Goal: Task Accomplishment & Management: Use online tool/utility

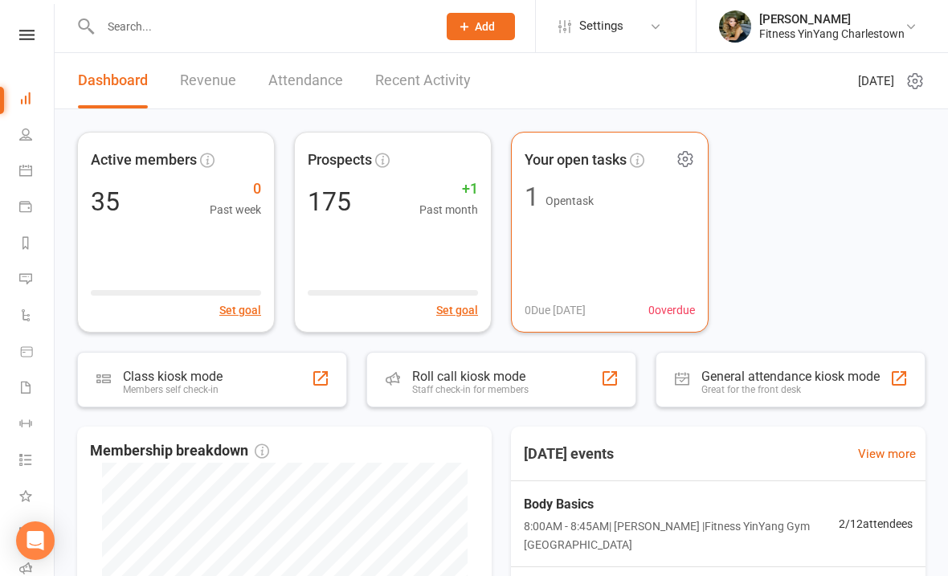
click at [589, 154] on span "Your open tasks" at bounding box center [576, 160] width 102 height 23
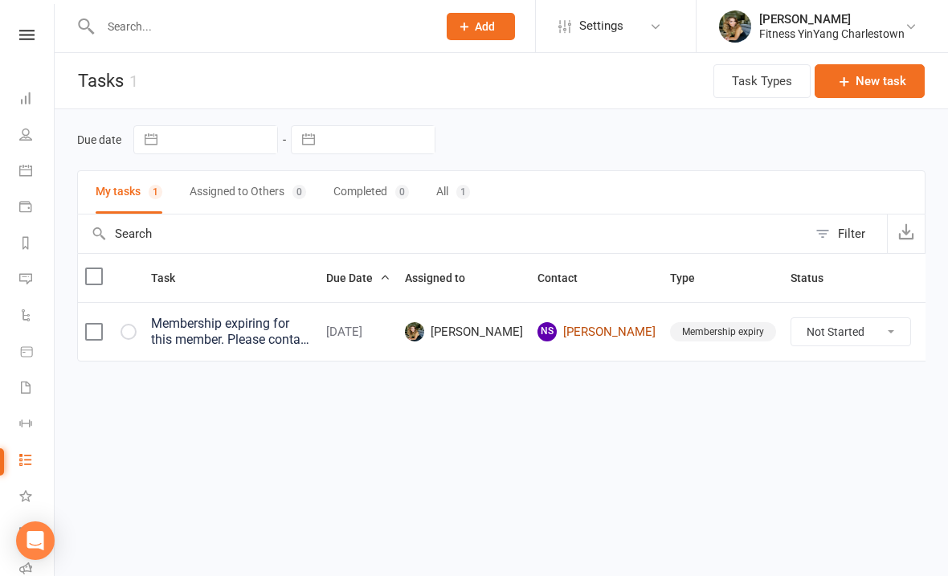
click at [608, 329] on link "NS [PERSON_NAME]" at bounding box center [597, 331] width 118 height 19
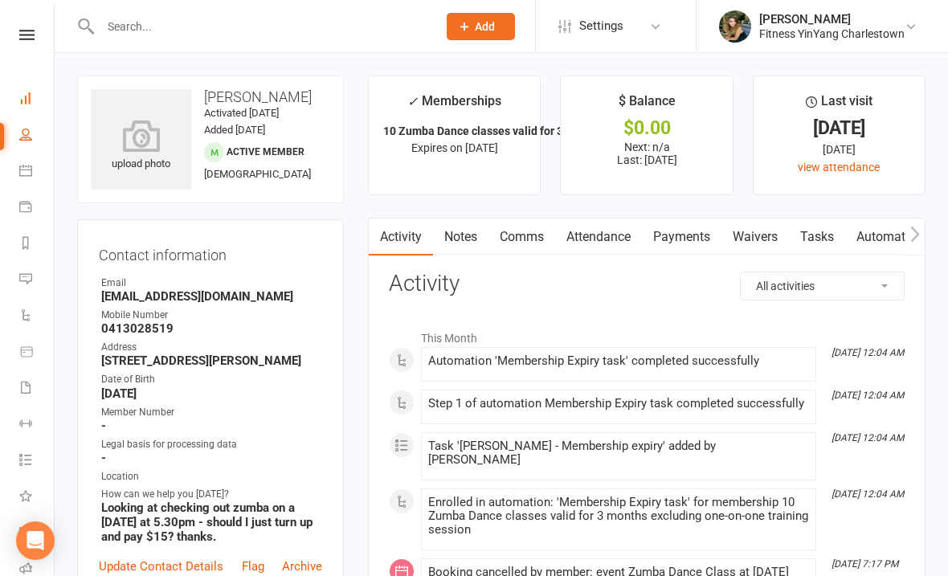
click at [36, 94] on link "Dashboard" at bounding box center [37, 100] width 36 height 36
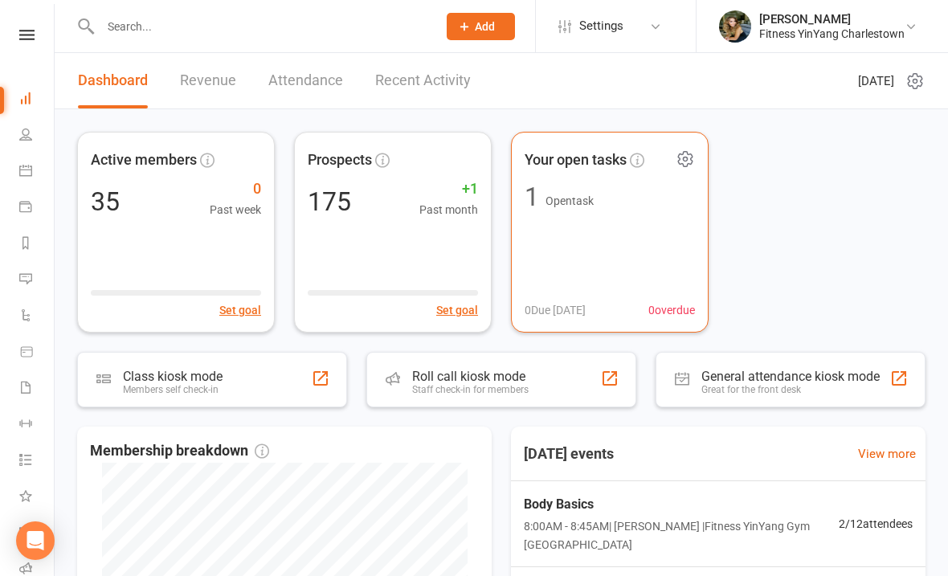
click at [603, 187] on span "1 Open task" at bounding box center [610, 197] width 170 height 26
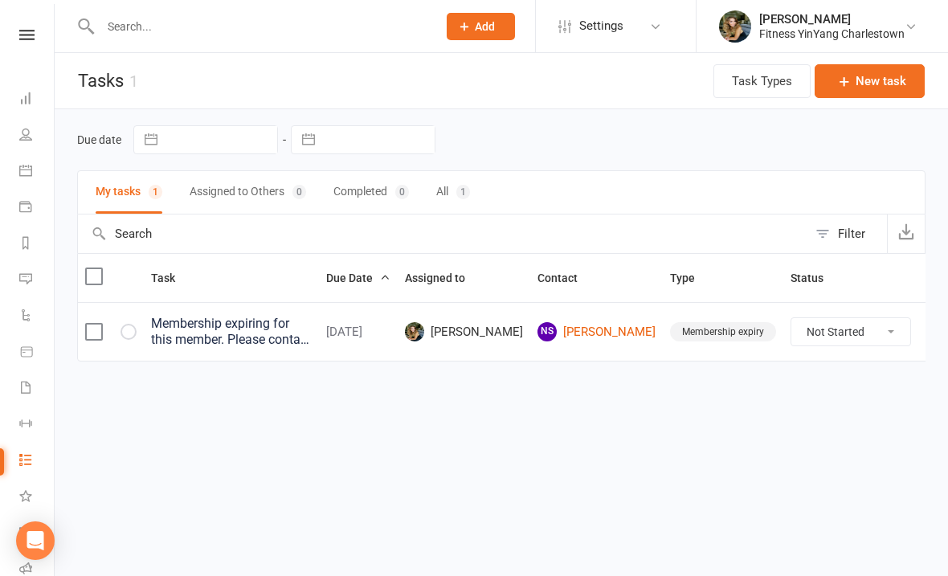
click at [927, 324] on icon at bounding box center [935, 332] width 16 height 16
click at [791, 427] on link "Delete" at bounding box center [837, 426] width 159 height 32
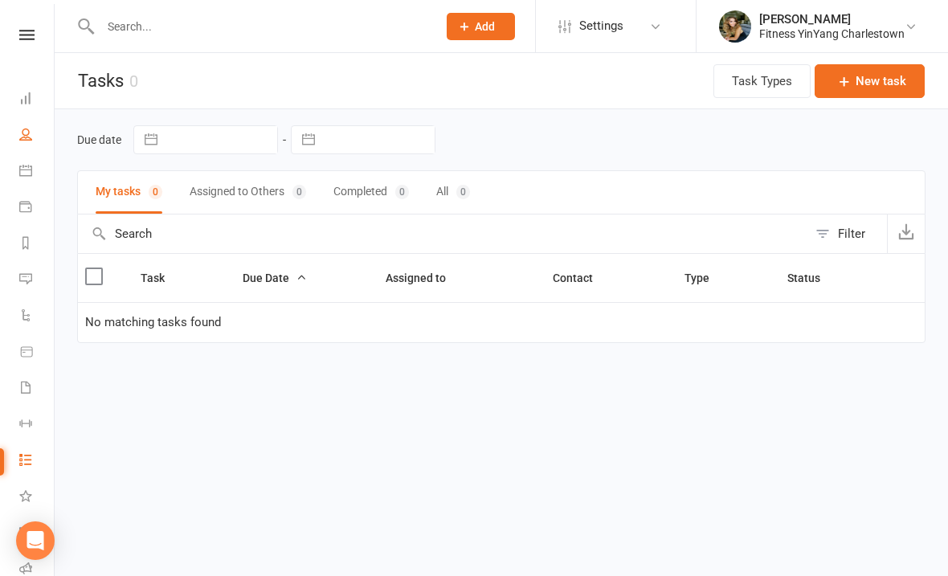
click at [32, 131] on link "People" at bounding box center [37, 136] width 36 height 36
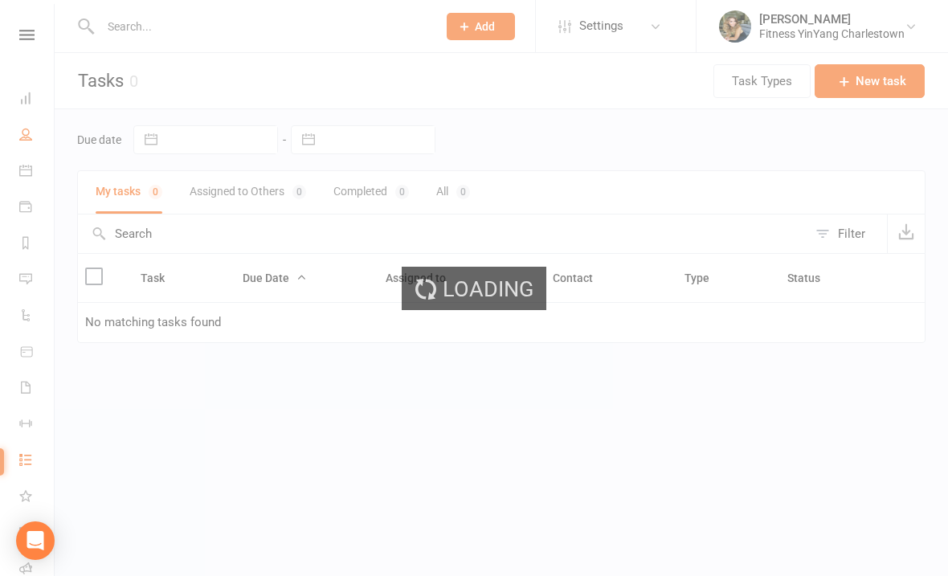
select select "50"
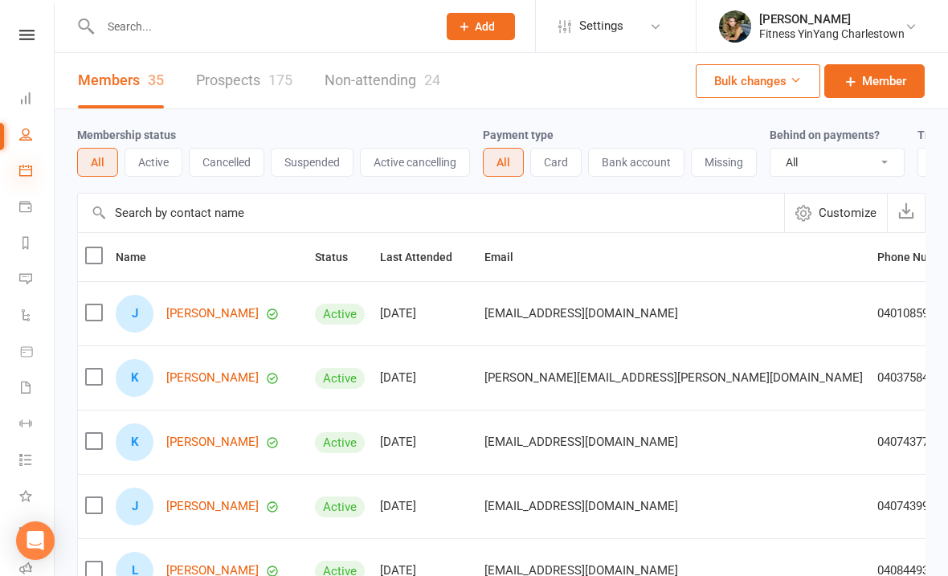
click at [21, 172] on icon at bounding box center [25, 170] width 13 height 13
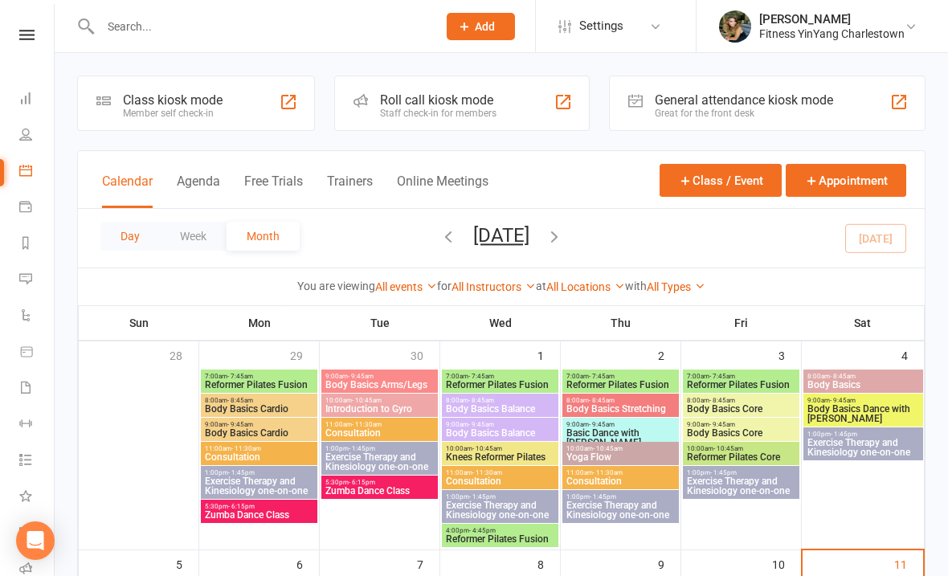
click at [128, 230] on button "Day" at bounding box center [129, 236] width 59 height 29
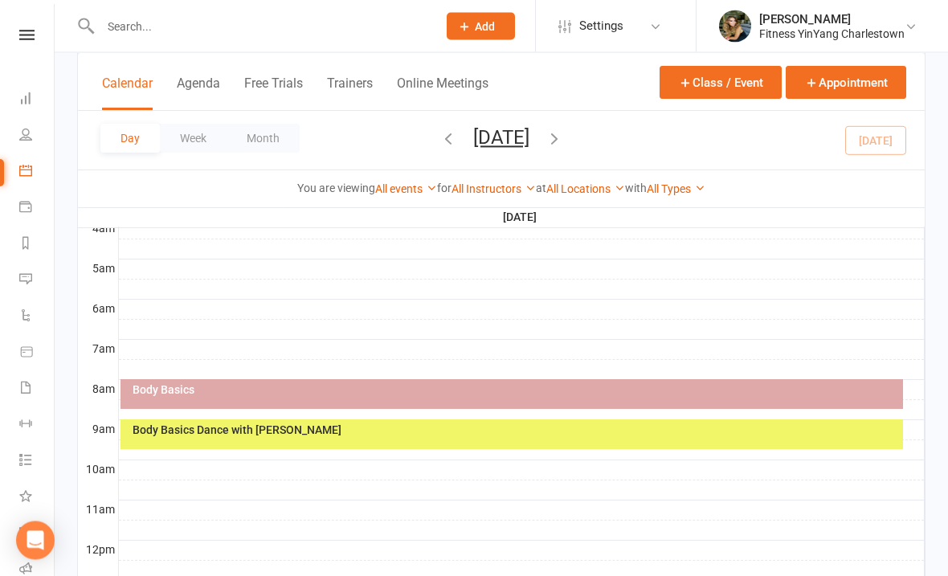
scroll to position [268, 0]
click at [554, 386] on div "Body Basics" at bounding box center [516, 389] width 768 height 11
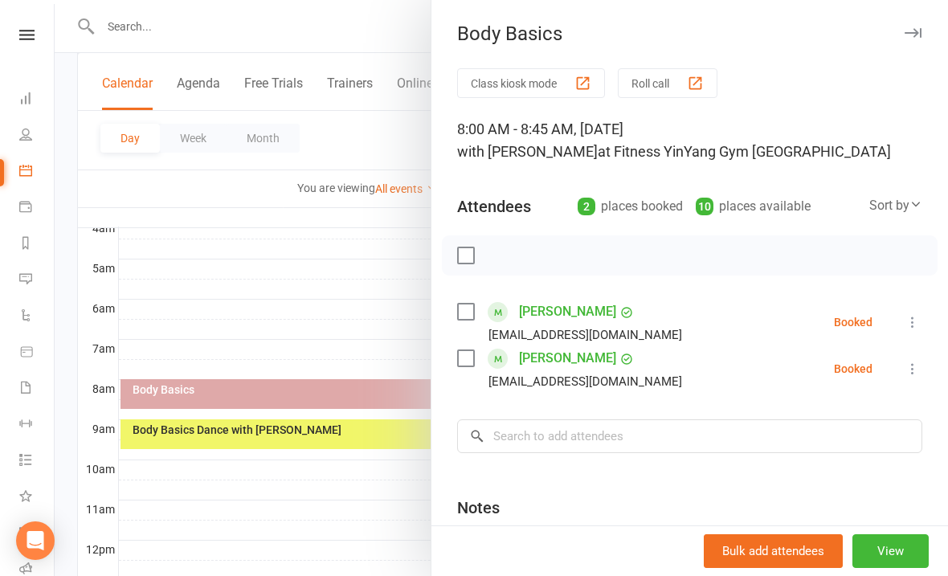
click at [468, 247] on label at bounding box center [465, 255] width 16 height 16
click at [504, 258] on icon "button" at bounding box center [502, 256] width 18 height 18
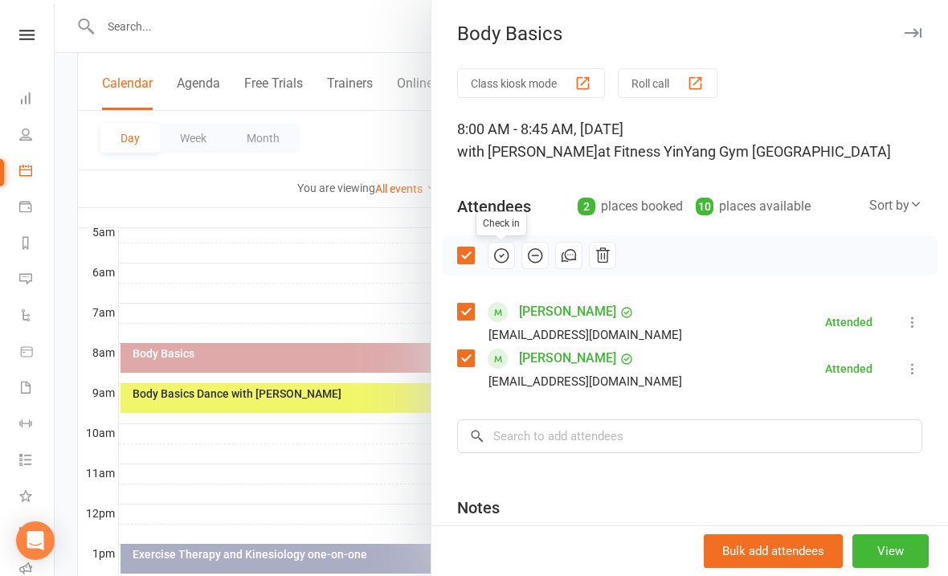
click at [913, 365] on icon at bounding box center [913, 369] width 16 height 16
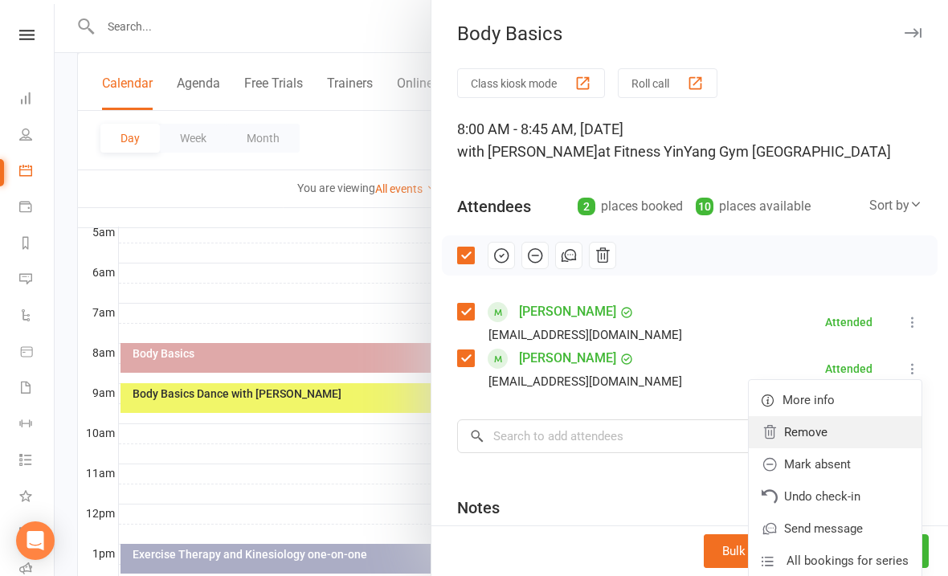
click at [810, 432] on link "Remove" at bounding box center [835, 432] width 173 height 32
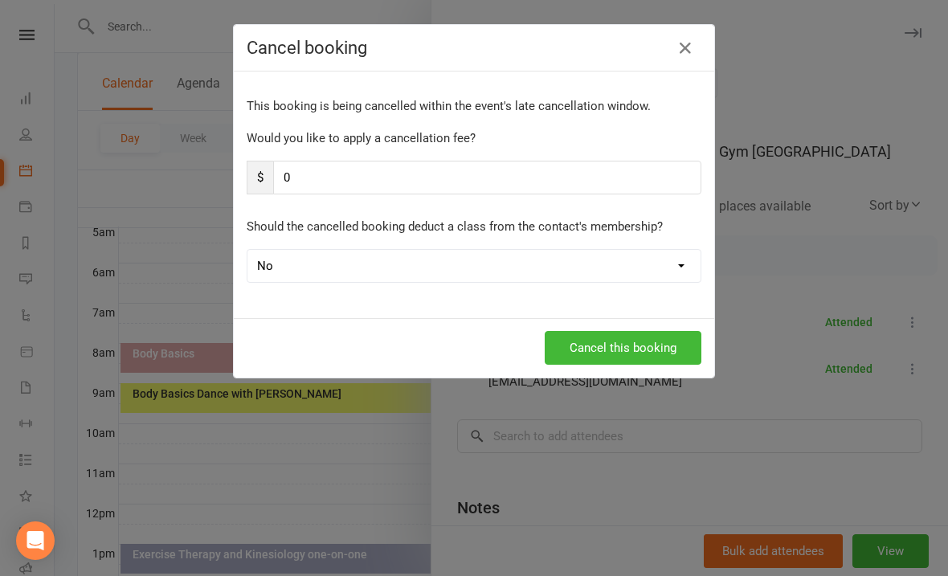
scroll to position [304, 0]
click at [607, 346] on button "Cancel this booking" at bounding box center [623, 348] width 157 height 34
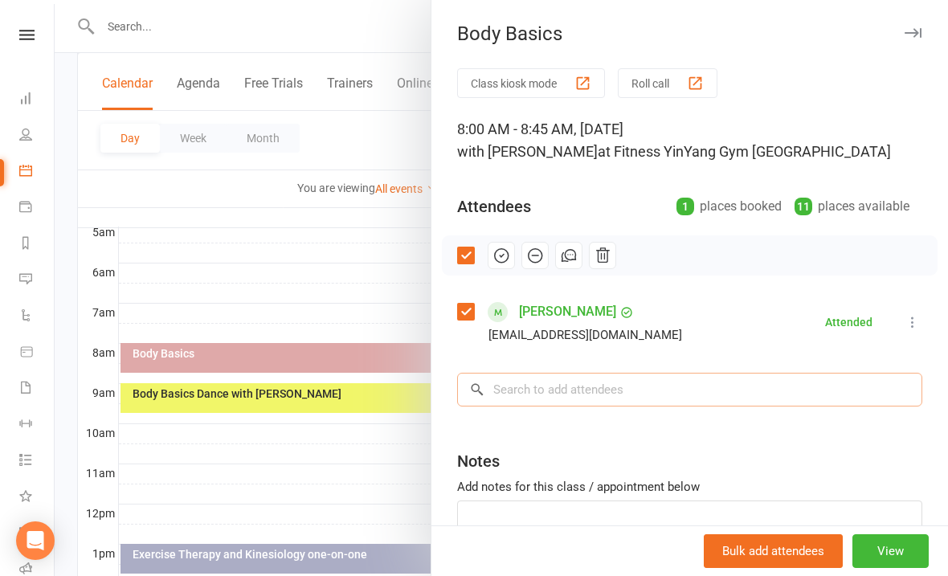
click at [492, 382] on input "search" at bounding box center [689, 390] width 465 height 34
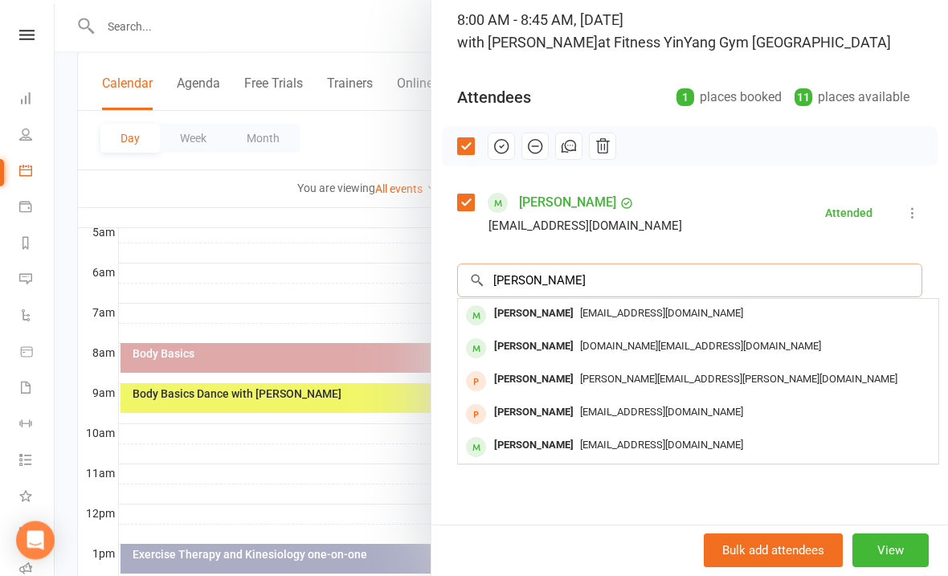
scroll to position [108, 0]
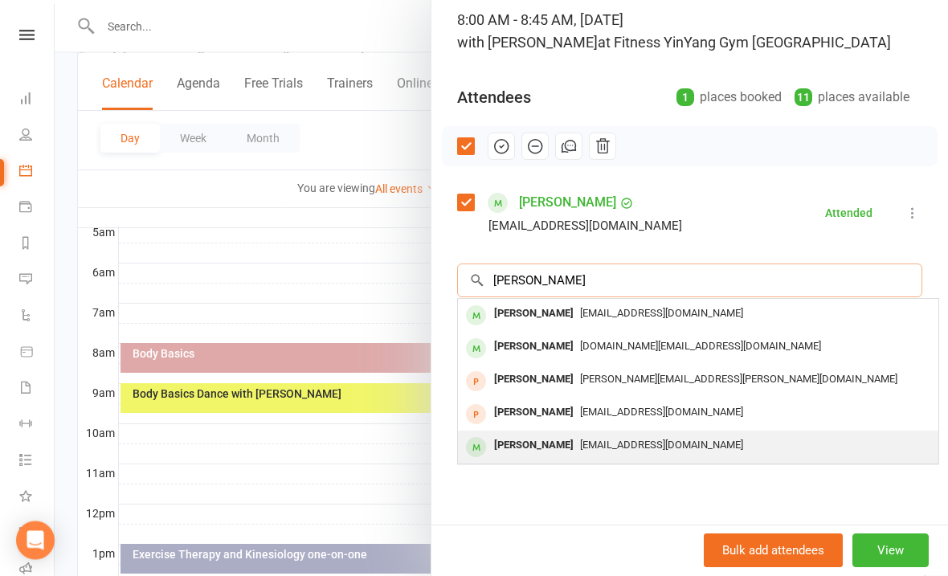
type input "[PERSON_NAME]"
click at [621, 440] on span "[EMAIL_ADDRESS][DOMAIN_NAME]" at bounding box center [661, 446] width 163 height 12
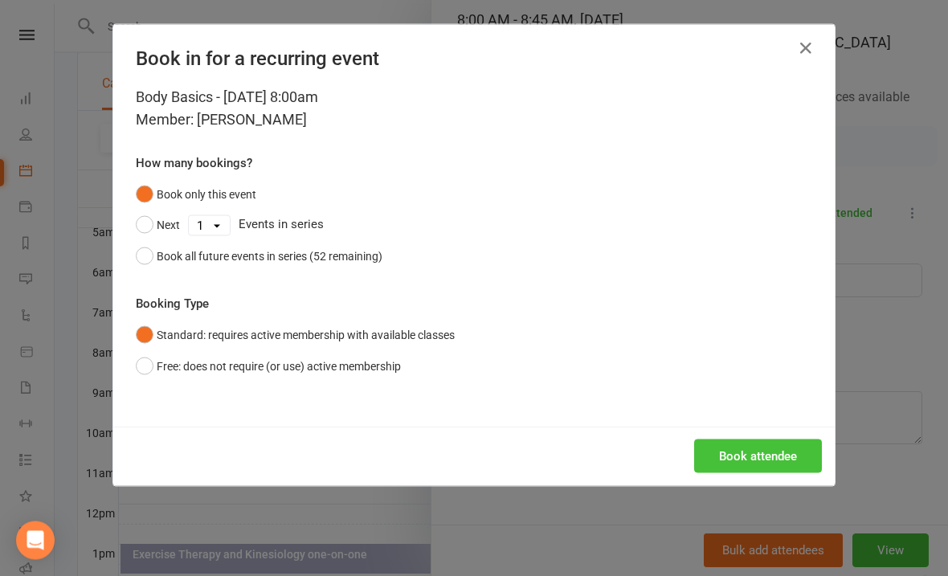
click at [744, 453] on button "Book attendee" at bounding box center [758, 457] width 128 height 34
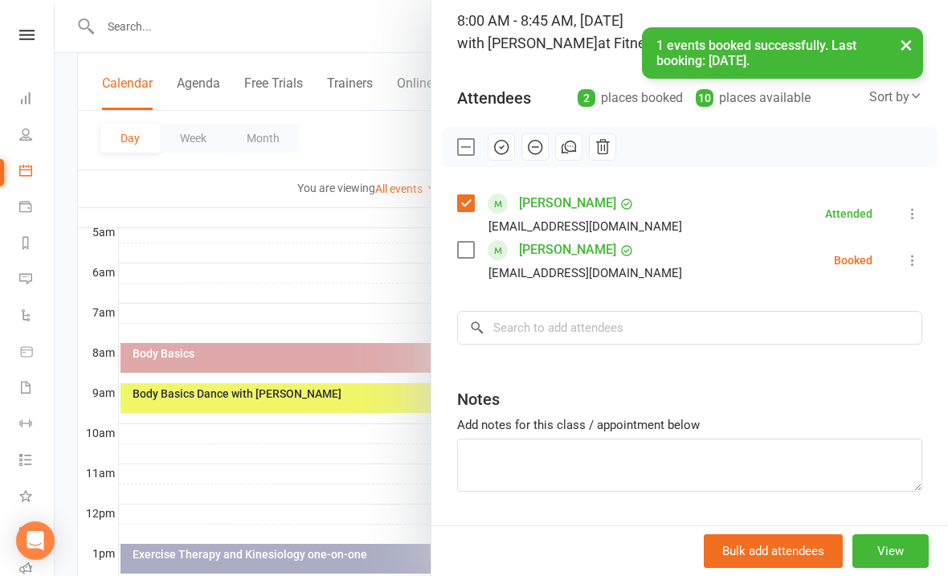
click at [907, 257] on icon at bounding box center [913, 260] width 16 height 16
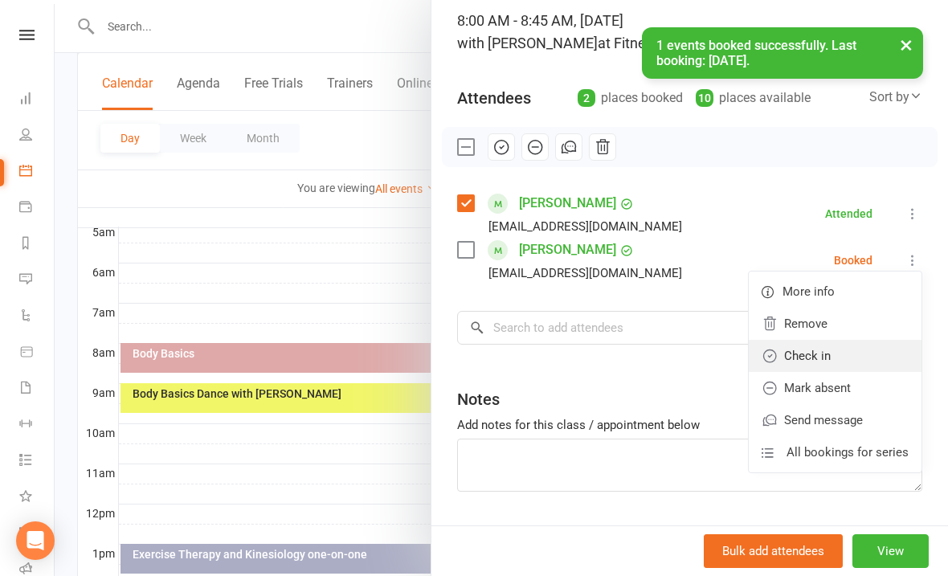
click at [812, 359] on link "Check in" at bounding box center [835, 356] width 173 height 32
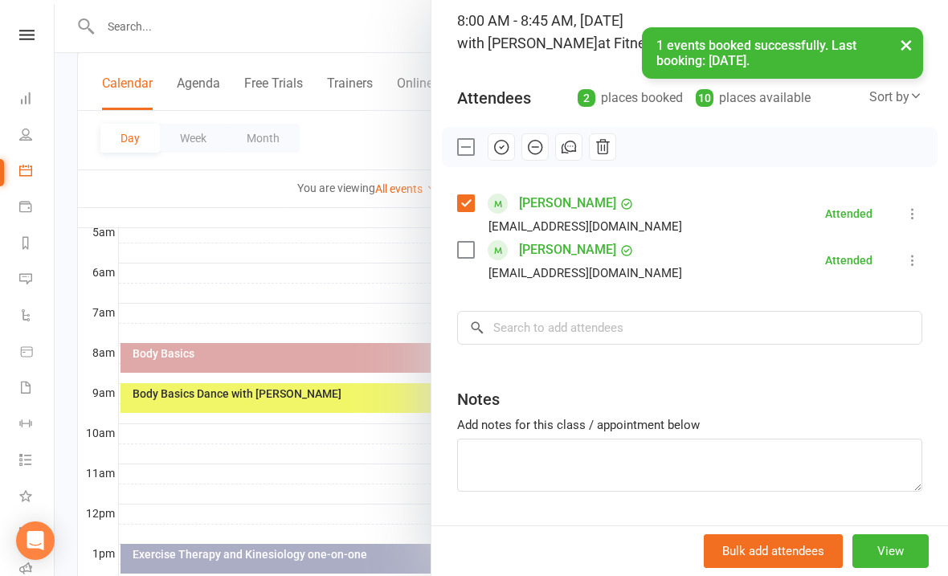
click at [369, 237] on div at bounding box center [502, 288] width 894 height 576
